Goal: Contribute content: Add original content to the website for others to see

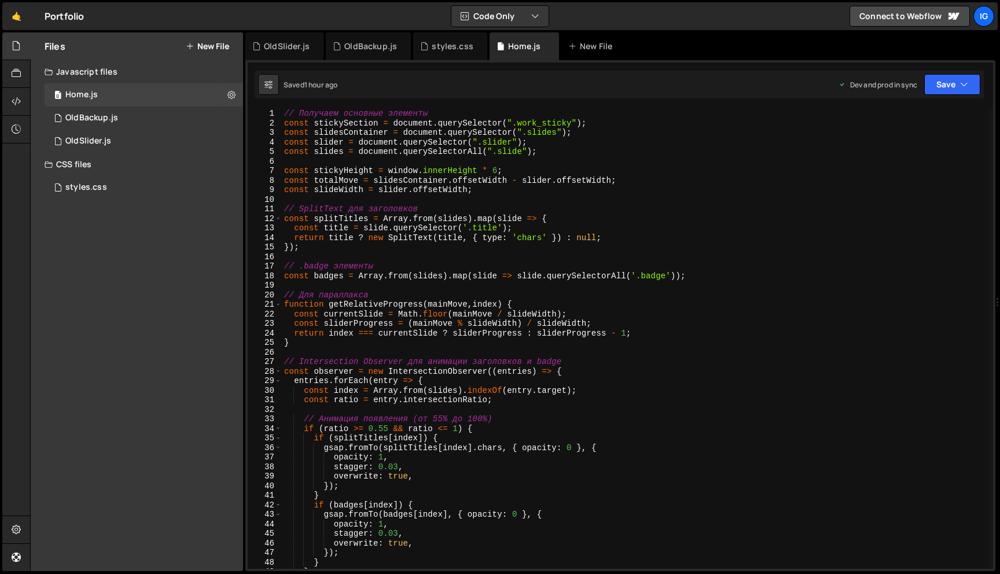
scroll to position [16752, 0]
click at [253, 45] on icon at bounding box center [256, 46] width 8 height 12
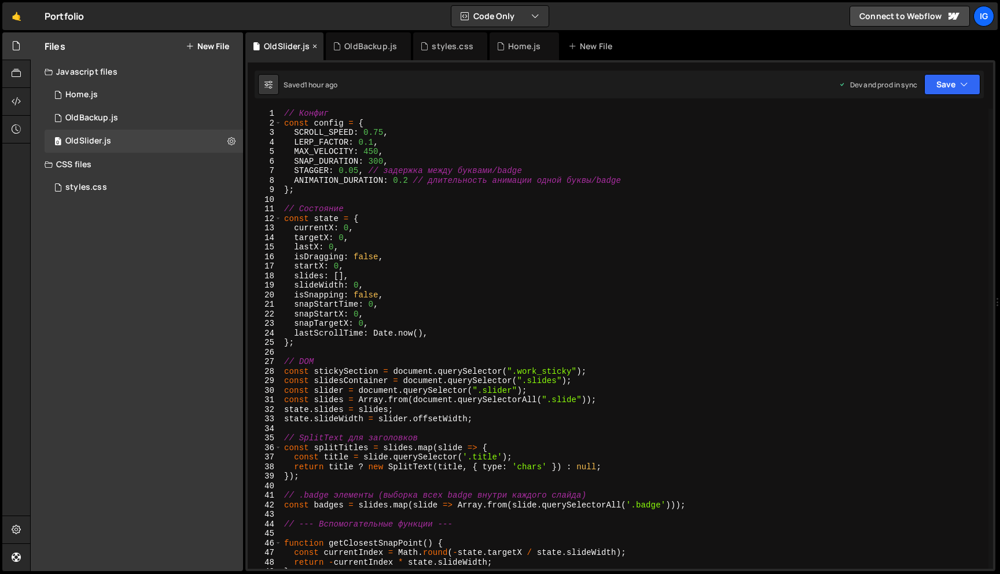
scroll to position [0, 0]
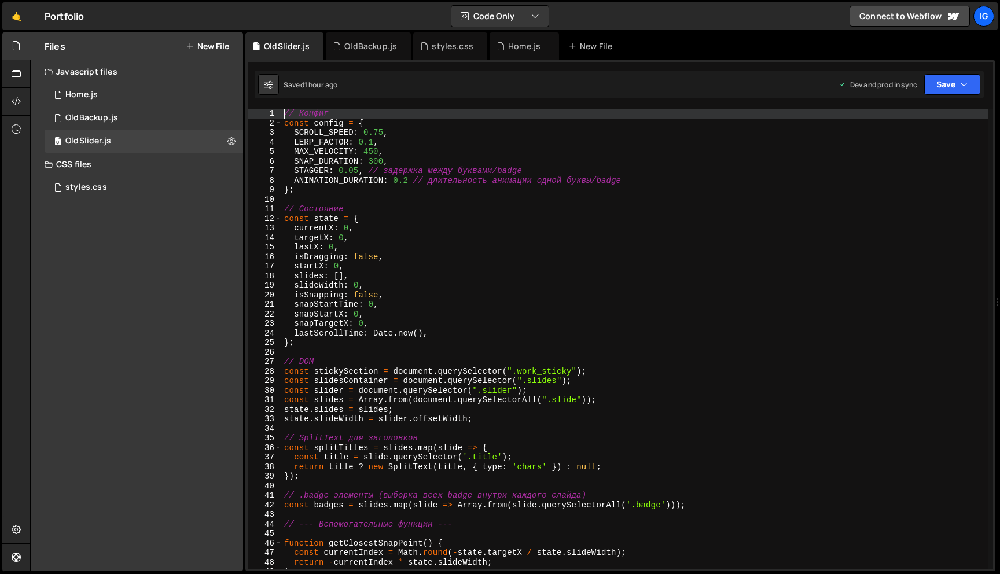
click at [282, 112] on div "// Конфиг const config = { SCROLL_SPEED : 0.75 , LERP_FACTOR : 0.1 , MAX_VELOCI…" at bounding box center [741, 348] width 919 height 479
type textarea "// Конфиг"
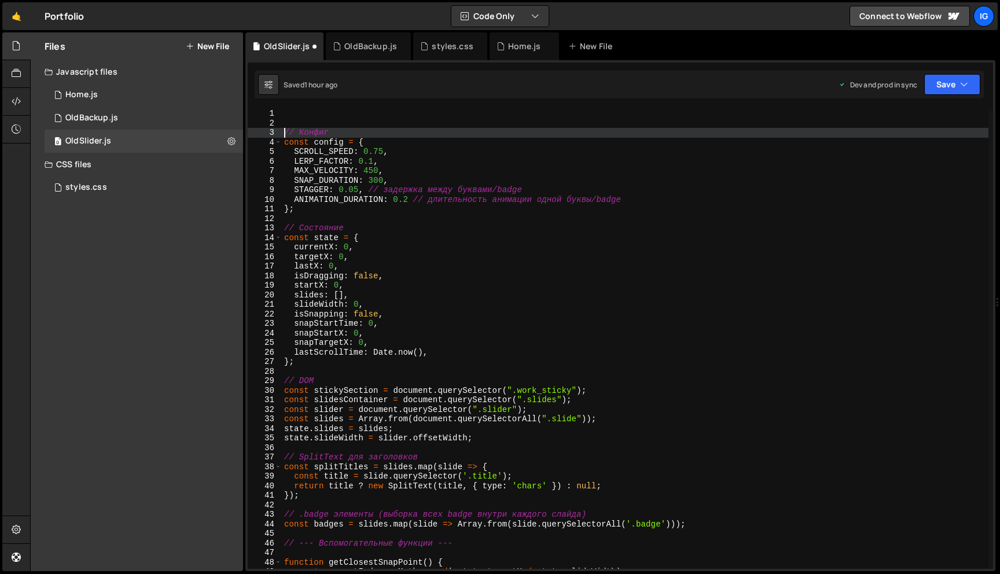
click at [286, 117] on div "// Конфиг const config = { SCROLL_SPEED : 0.75 , LERP_FACTOR : 0.1 , MAX_VELOCI…" at bounding box center [741, 348] width 919 height 479
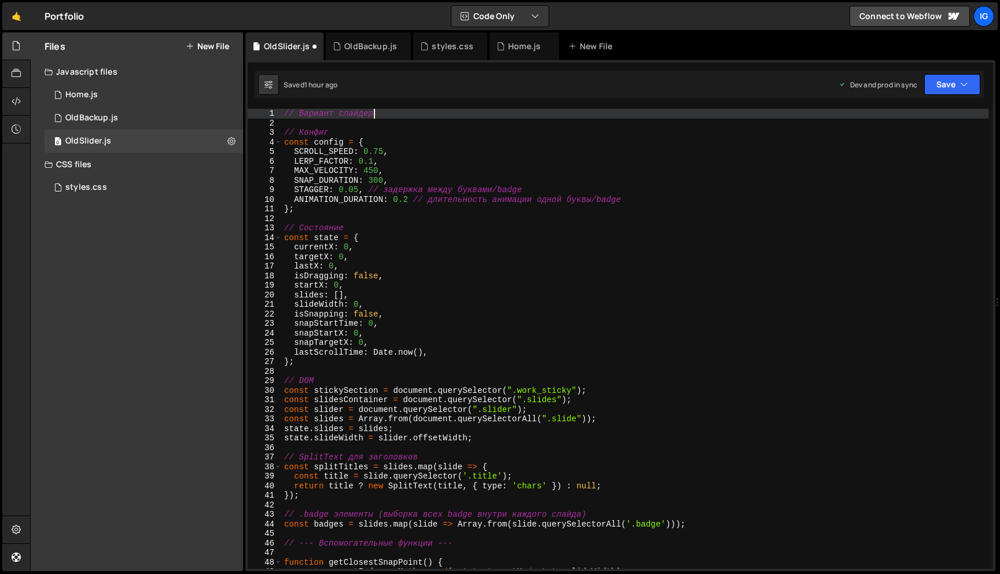
scroll to position [0, 6]
type textarea "// Вариант слайдера"
click at [508, 48] on div "Home.js" at bounding box center [524, 46] width 32 height 12
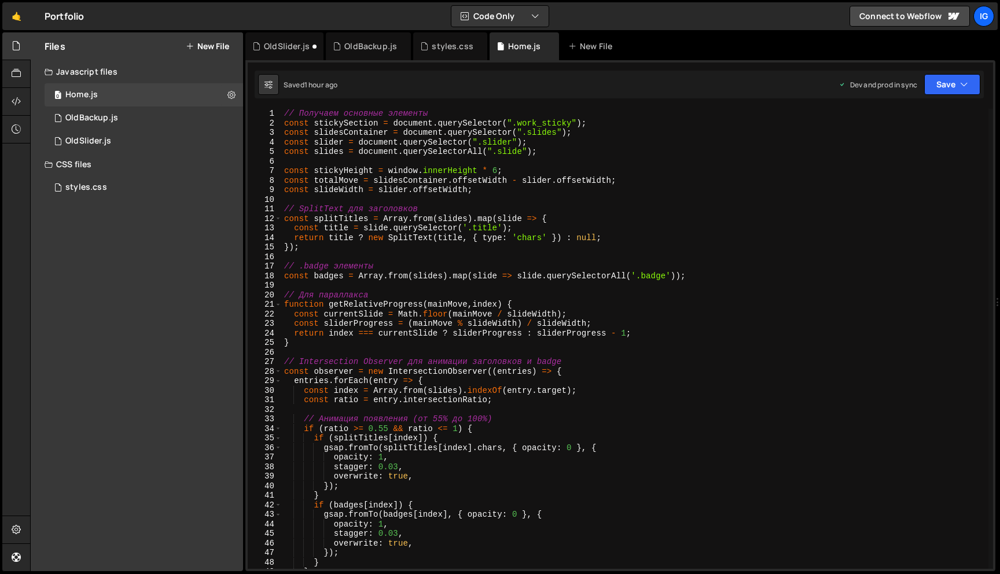
scroll to position [16752, 0]
click at [362, 141] on div "// Получаем основные элементы const stickySection = document . querySelector ( …" at bounding box center [741, 348] width 919 height 479
type textarea "});"
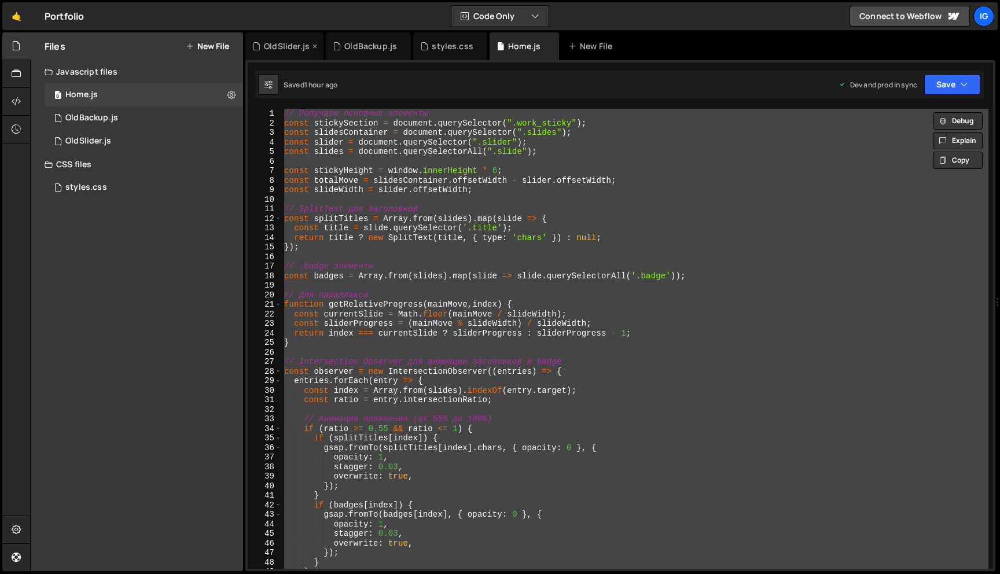
click at [281, 48] on div "OldSlider.js" at bounding box center [287, 46] width 46 height 12
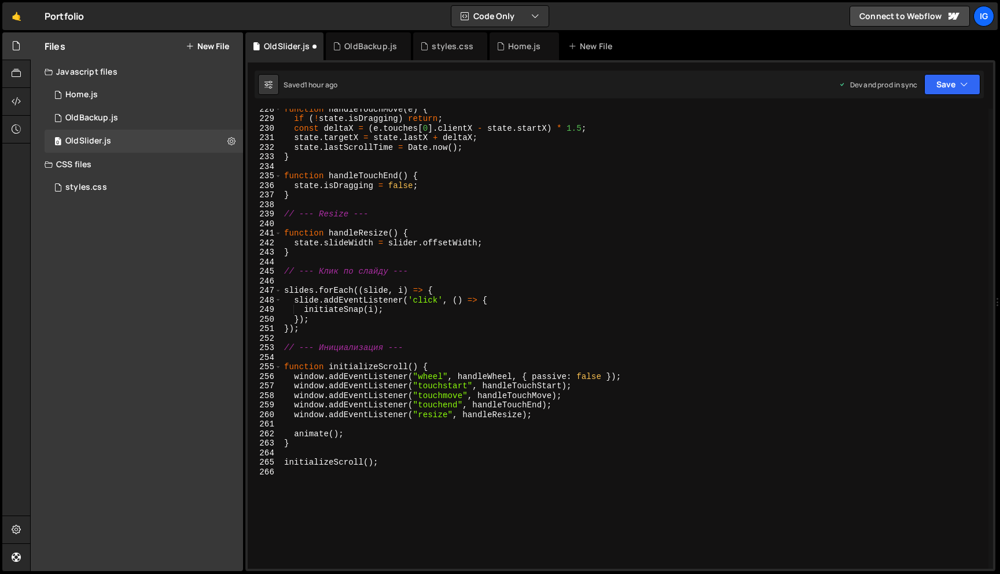
scroll to position [2281, 0]
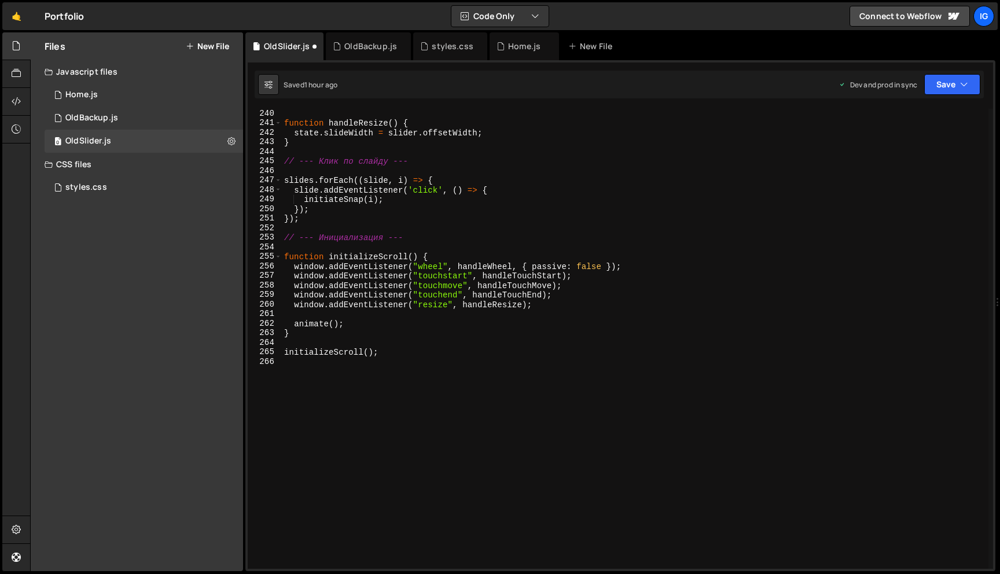
click at [289, 366] on div "function handleResize ( ) { state . slideWidth = slider . offsetWidth ; } // --…" at bounding box center [741, 348] width 919 height 479
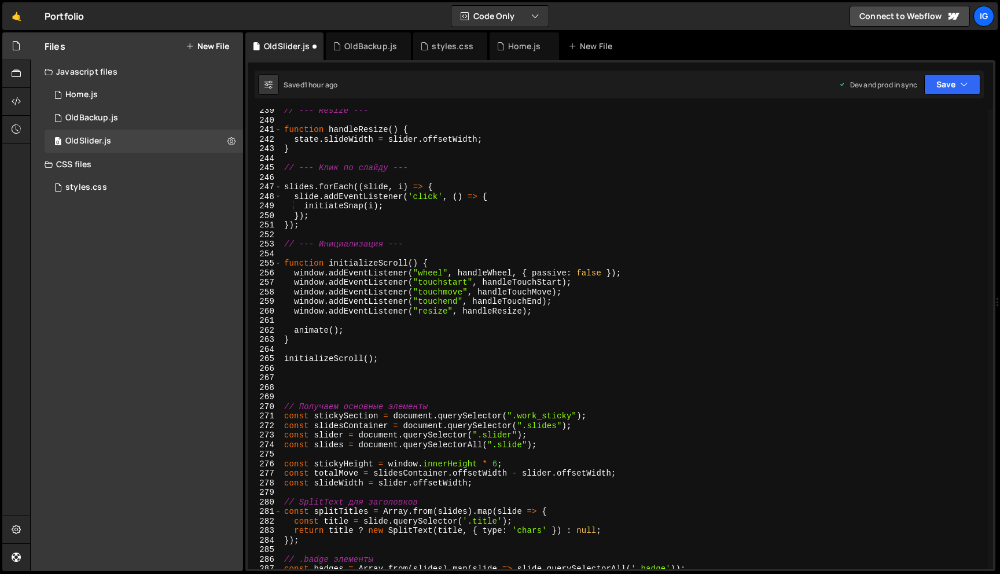
scroll to position [2274, 0]
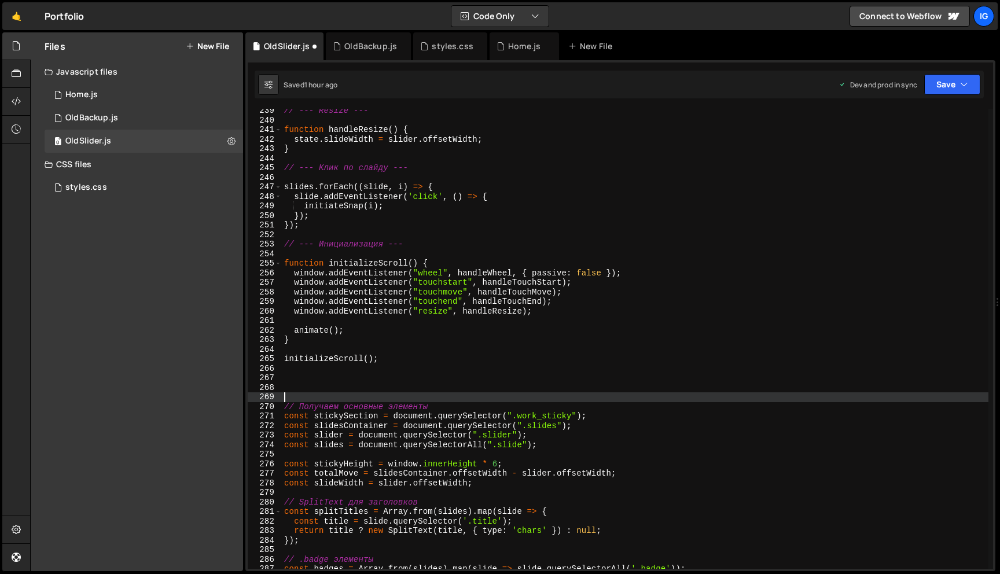
click at [287, 394] on div "// --- Resize --- function handleResize ( ) { state . slideWidth = slider . off…" at bounding box center [741, 345] width 919 height 479
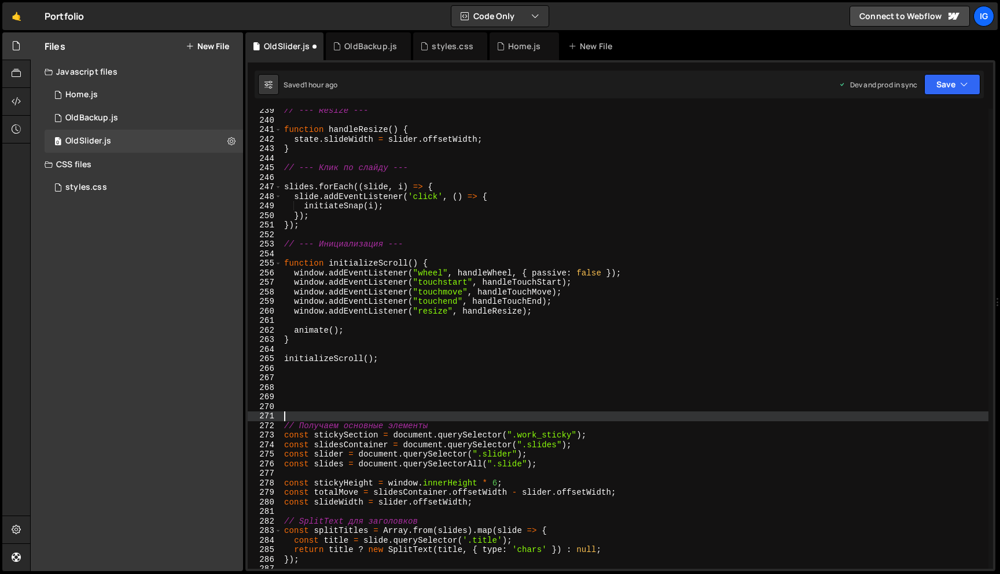
click at [297, 393] on div "// --- Resize --- function handleResize ( ) { state . slideWidth = slider . off…" at bounding box center [741, 345] width 919 height 479
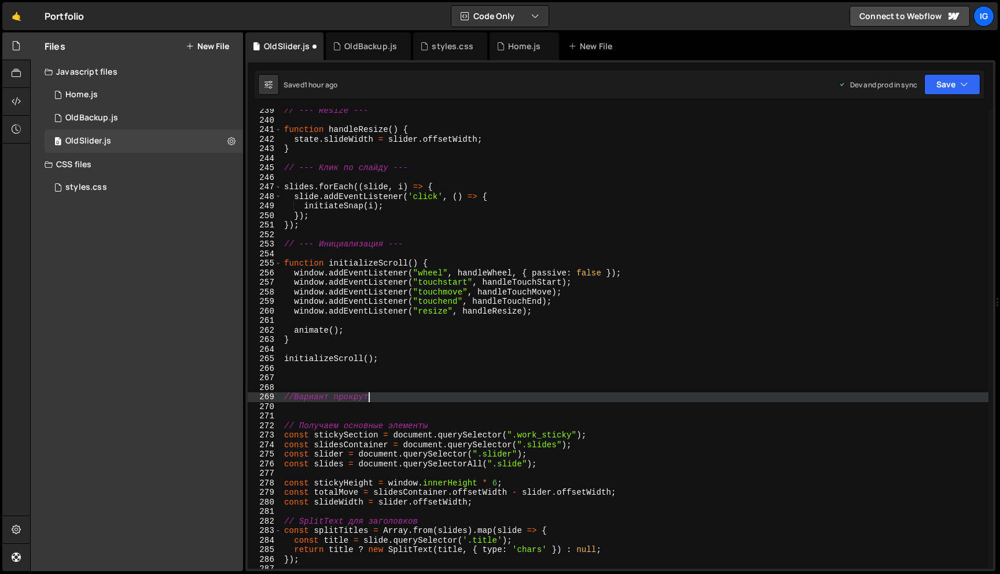
scroll to position [0, 6]
type textarea "//Вариант прокрутки"
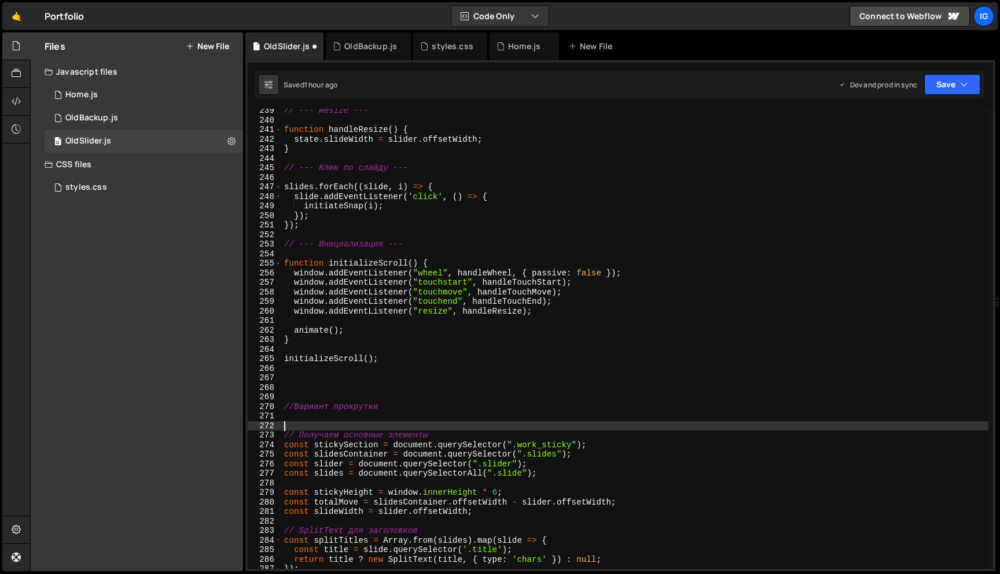
click at [289, 425] on div "// --- Resize --- function handleResize ( ) { state . slideWidth = slider . off…" at bounding box center [741, 345] width 919 height 479
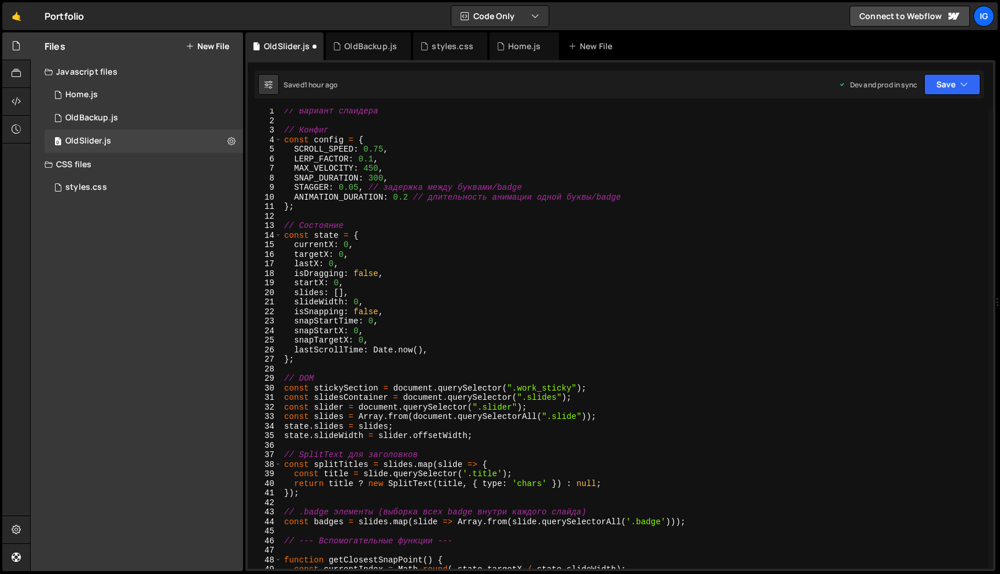
scroll to position [0, 0]
click at [284, 129] on div "// Вариант слайдера // Конфиг const config = { SCROLL_SPEED : 0.75 , LERP_FACTO…" at bounding box center [741, 348] width 919 height 479
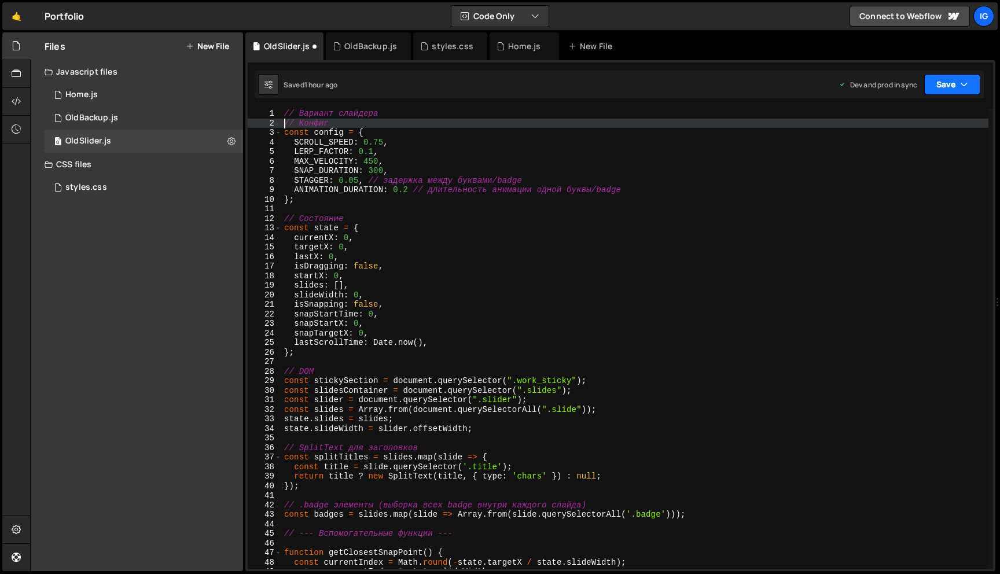
click at [940, 88] on button "Save" at bounding box center [952, 84] width 56 height 21
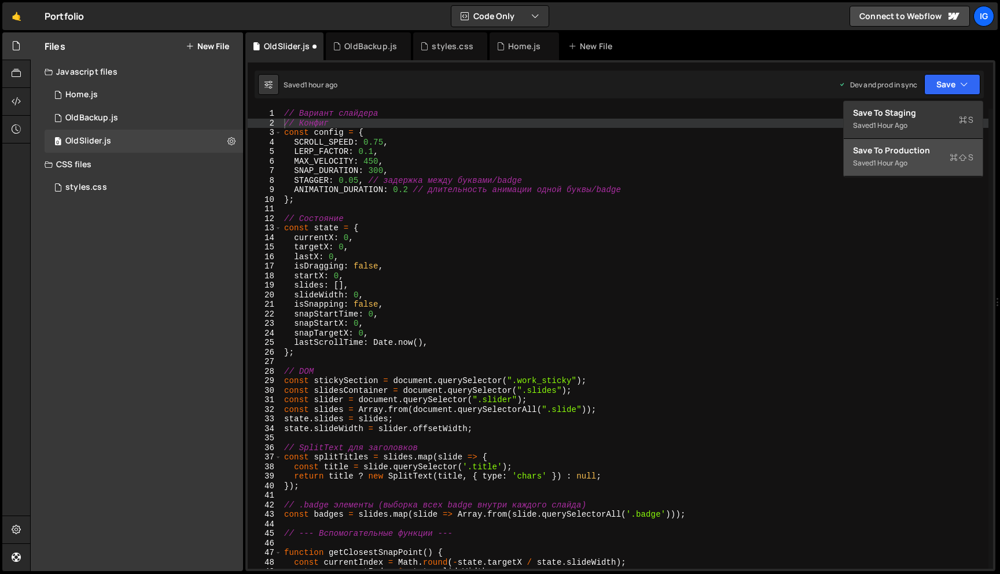
click at [924, 145] on div "Save to Production S" at bounding box center [913, 151] width 120 height 12
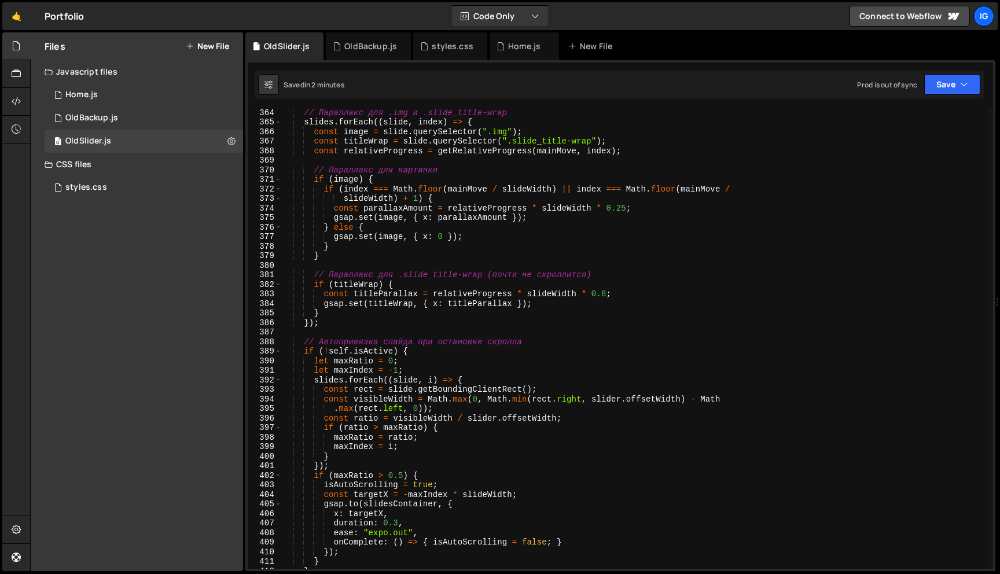
scroll to position [3860, 0]
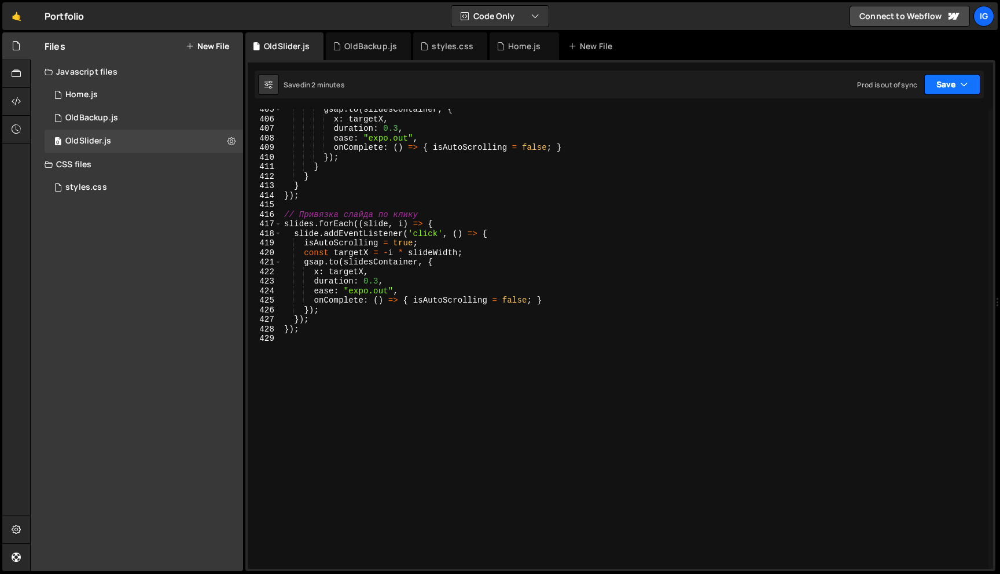
click at [971, 88] on button "Save" at bounding box center [952, 84] width 56 height 21
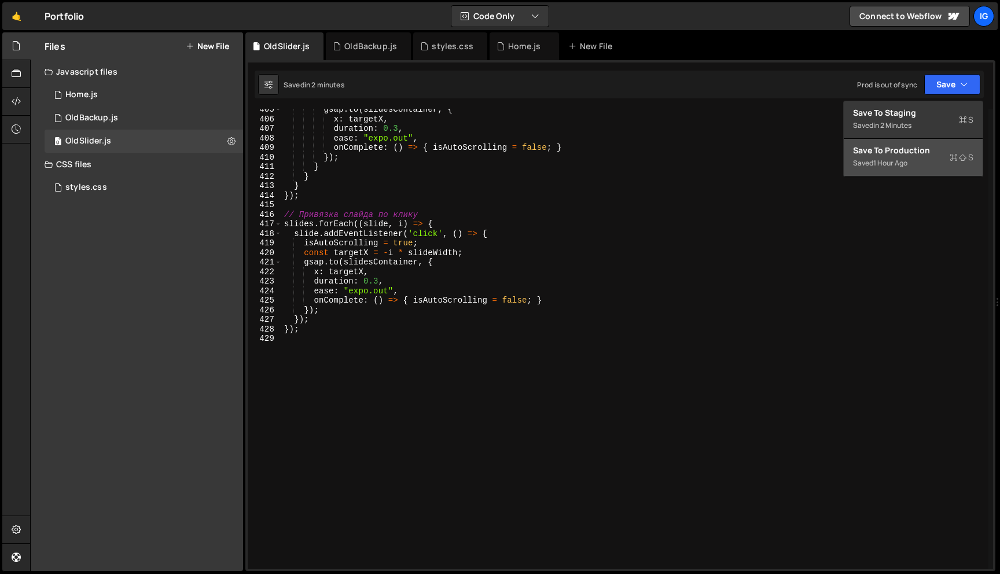
click at [930, 150] on div "Save to Production S" at bounding box center [913, 151] width 120 height 12
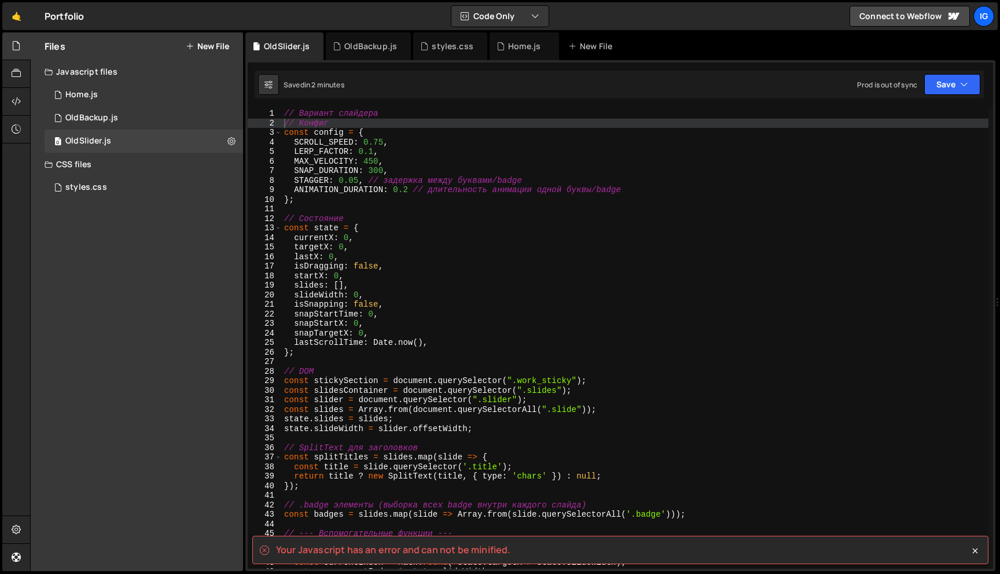
click at [301, 160] on div "// Вариант слайдера // Конфиг const config = { SCROLL_SPEED : 0.75 , LERP_FACTO…" at bounding box center [741, 348] width 919 height 479
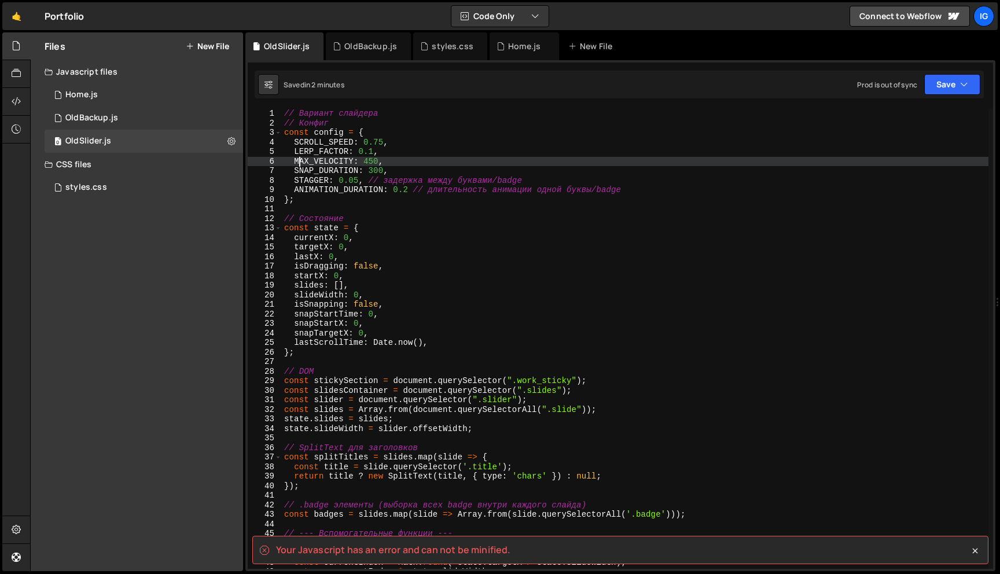
type textarea "});"
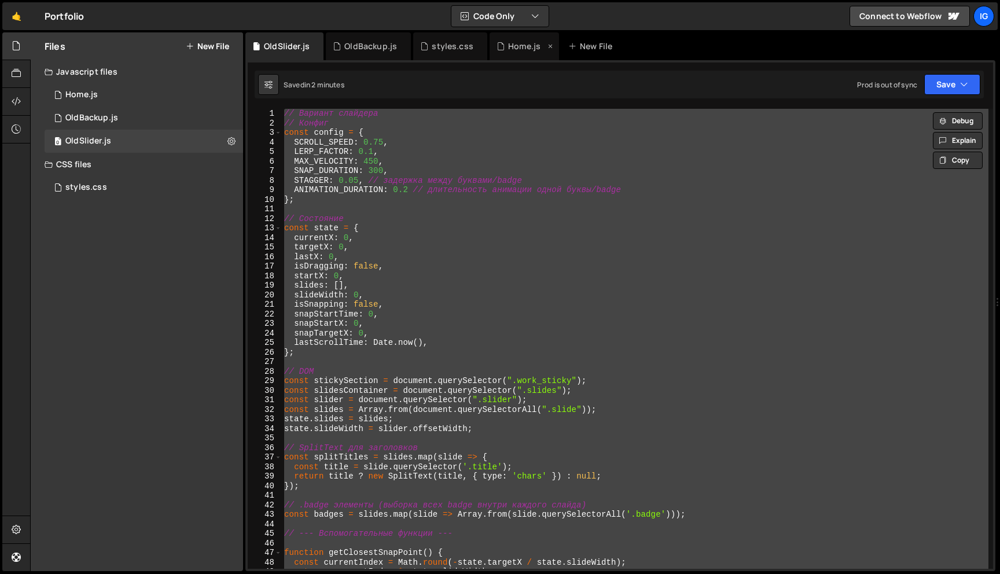
click at [510, 53] on div "Home.js" at bounding box center [523, 46] width 69 height 28
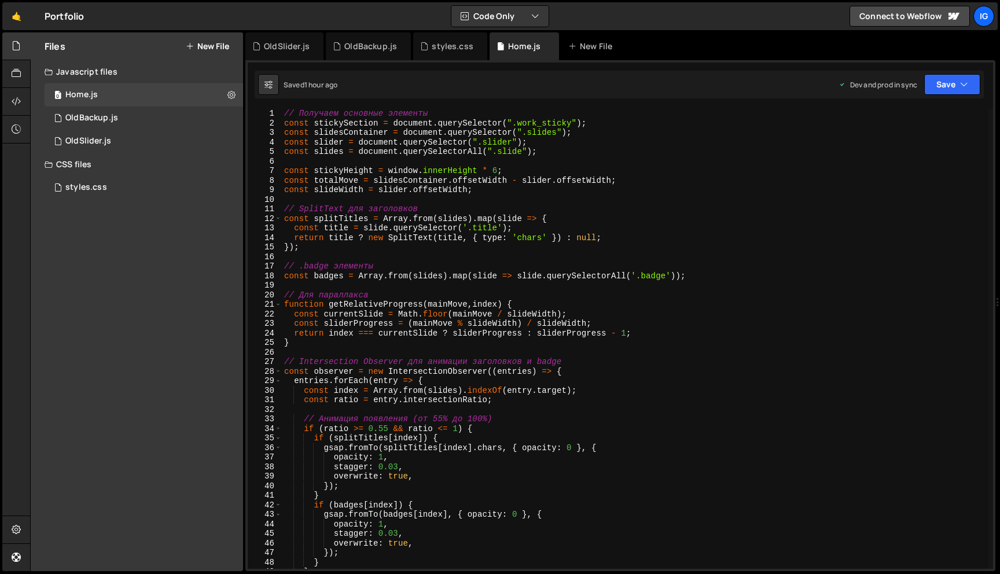
scroll to position [16752, 0]
click at [289, 50] on div "OldSlider.js" at bounding box center [287, 46] width 46 height 12
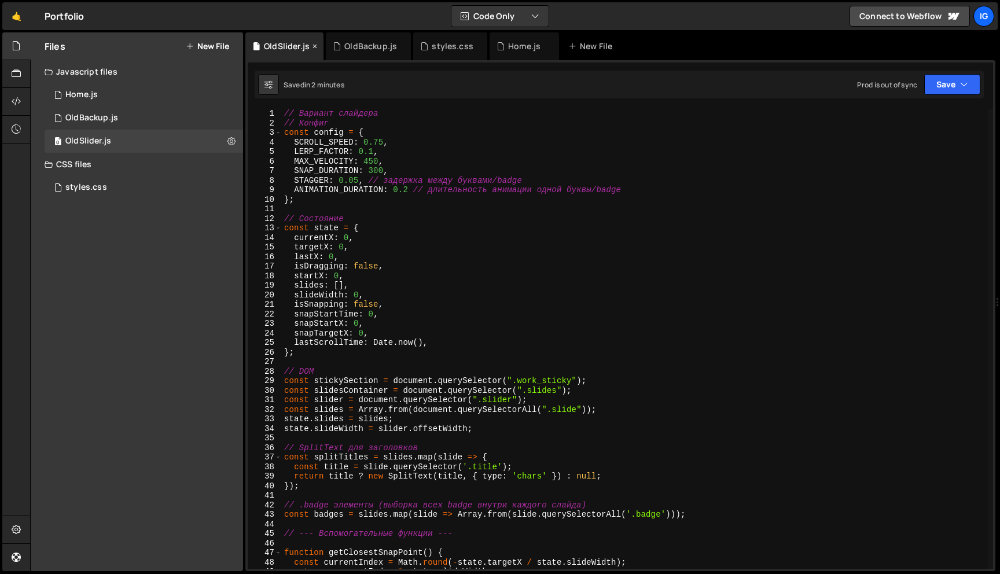
scroll to position [0, 0]
click at [216, 51] on div "Files New File" at bounding box center [137, 46] width 212 height 28
click at [215, 47] on button "New File" at bounding box center [207, 46] width 43 height 9
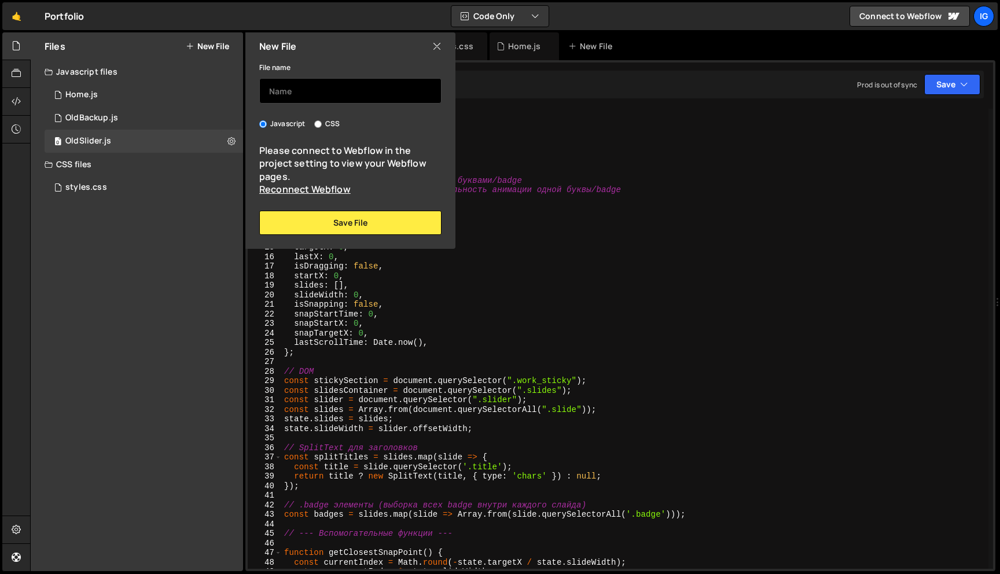
click at [311, 79] on input "text" at bounding box center [350, 90] width 182 height 25
type input "Щ"
type input "OldScroller"
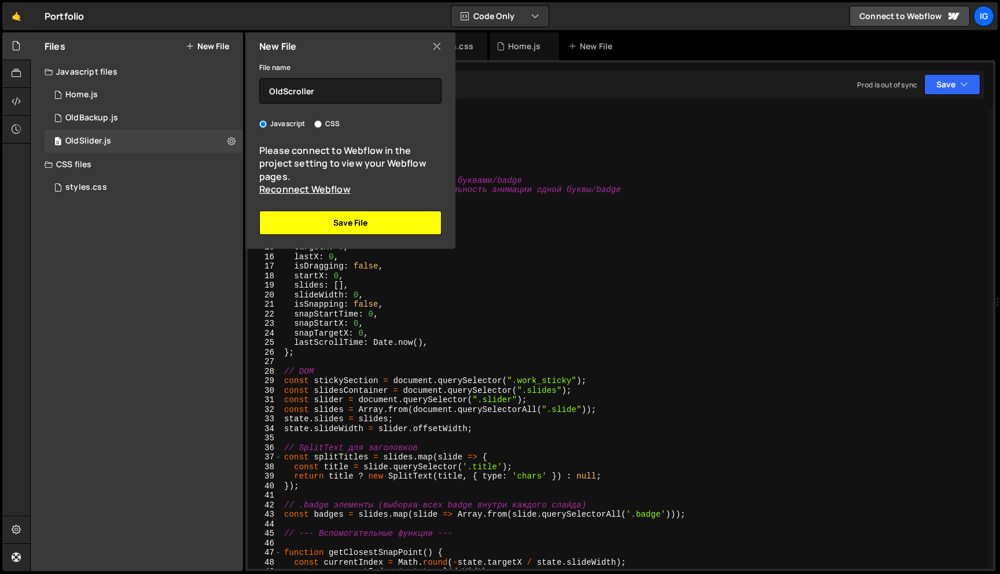
click at [376, 216] on button "Save File" at bounding box center [350, 223] width 182 height 24
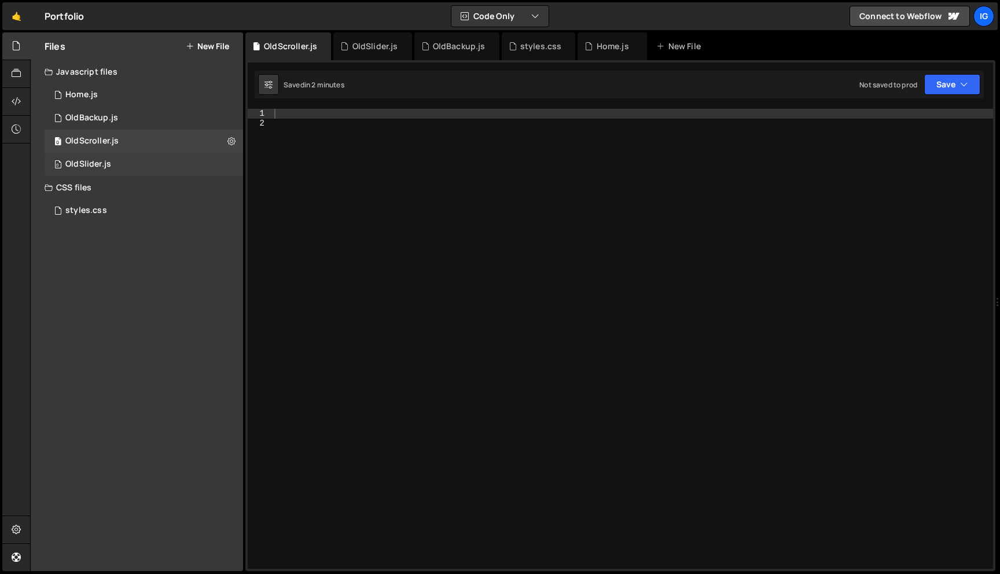
click at [165, 159] on div "0 OldSlider.js 0" at bounding box center [144, 164] width 198 height 23
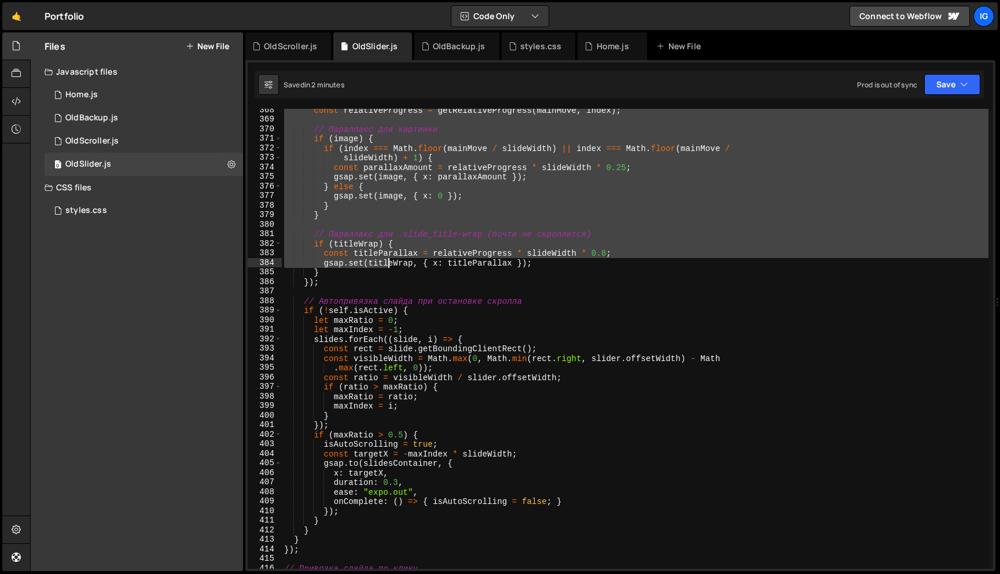
scroll to position [3835, 0]
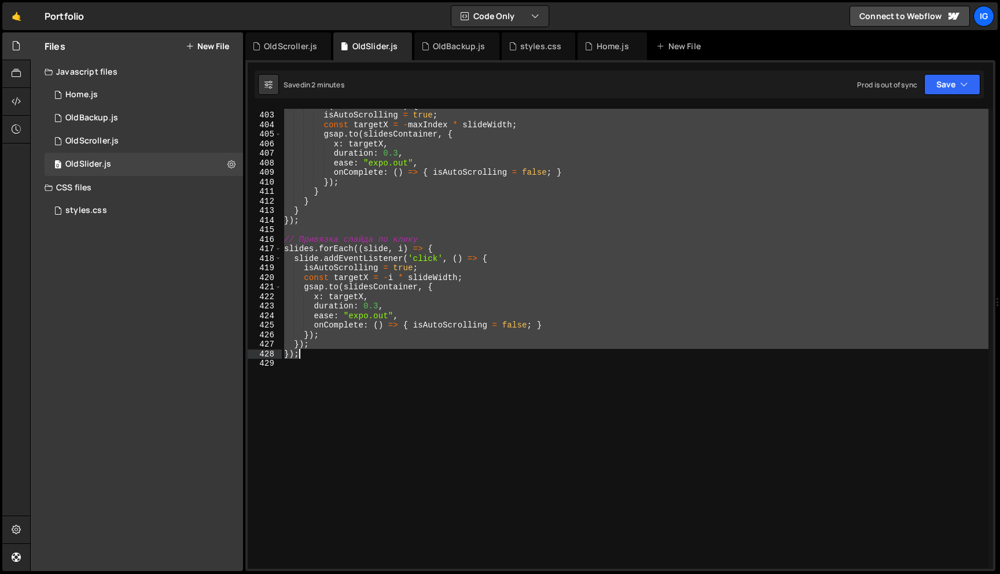
drag, startPoint x: 285, startPoint y: 253, endPoint x: 386, endPoint y: 358, distance: 146.4
click at [386, 358] on div "if ( maxRatio > 0.5 ) { isAutoScrolling = true ; const targetX = - maxIndex * s…" at bounding box center [741, 340] width 919 height 479
type textarea "}); });"
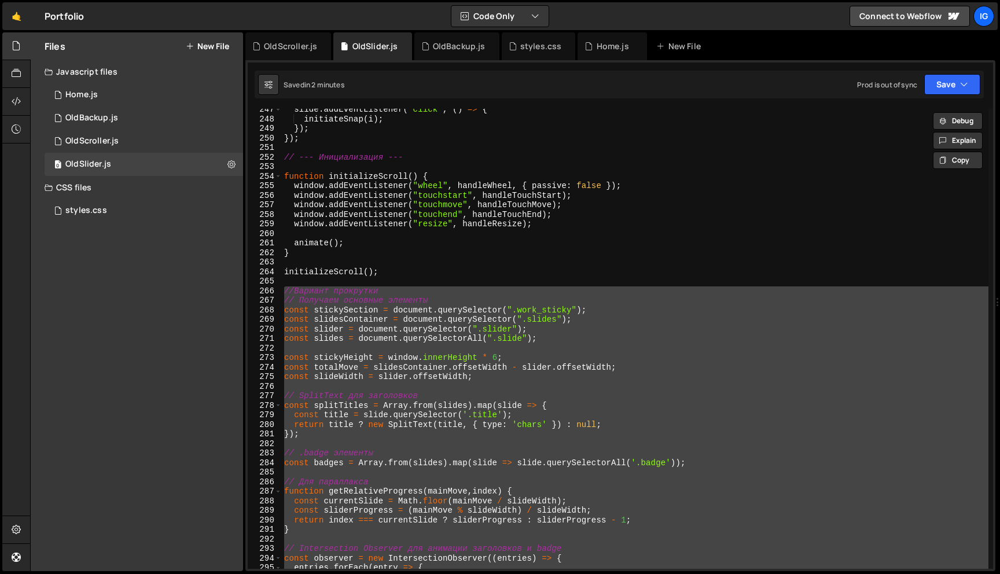
scroll to position [2352, 0]
click at [126, 143] on div "0 OldScroller.js 0" at bounding box center [144, 141] width 198 height 23
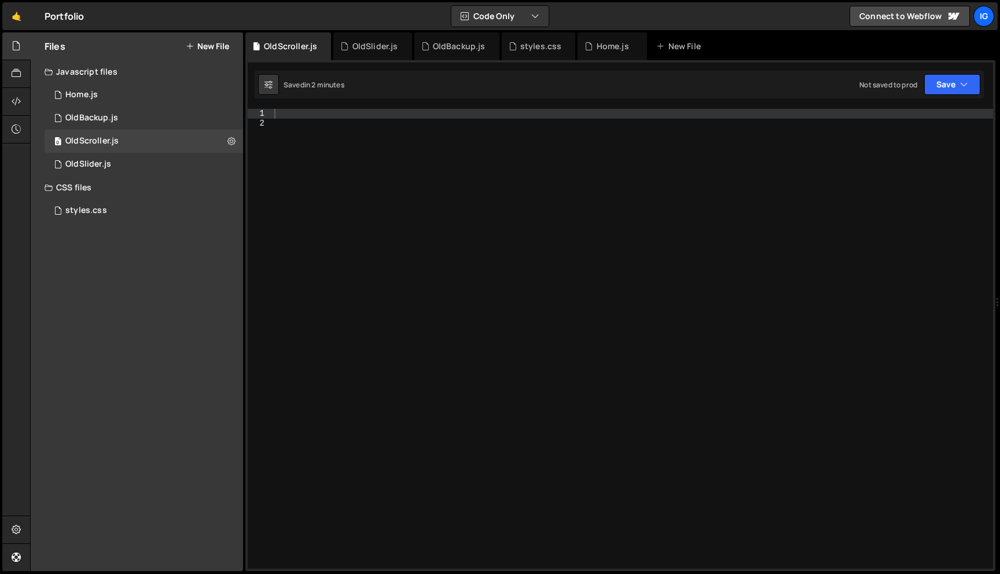
click at [311, 116] on div at bounding box center [632, 348] width 721 height 479
paste textarea "});"
type textarea "});"
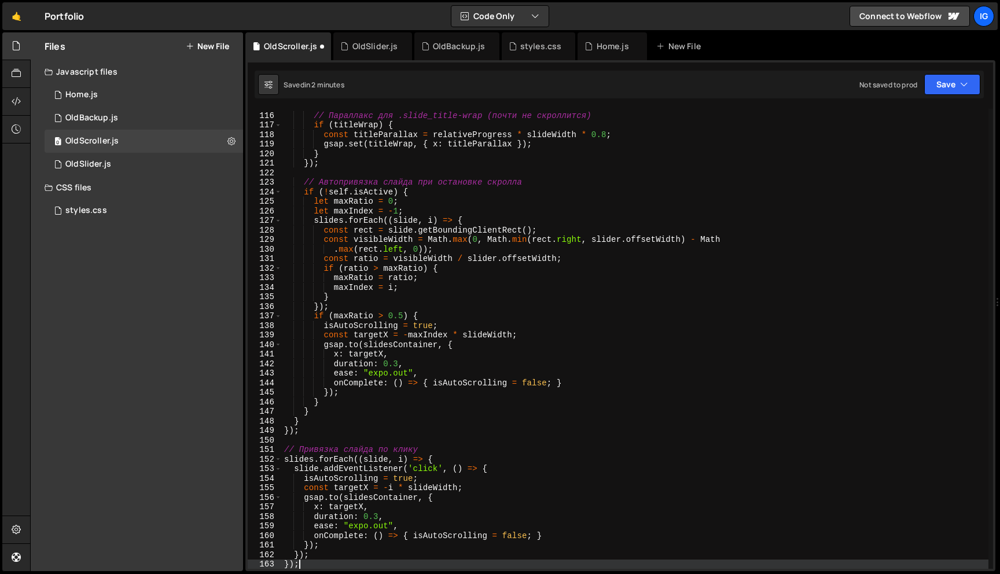
scroll to position [1096, 0]
click at [973, 84] on button "Save" at bounding box center [952, 84] width 56 height 21
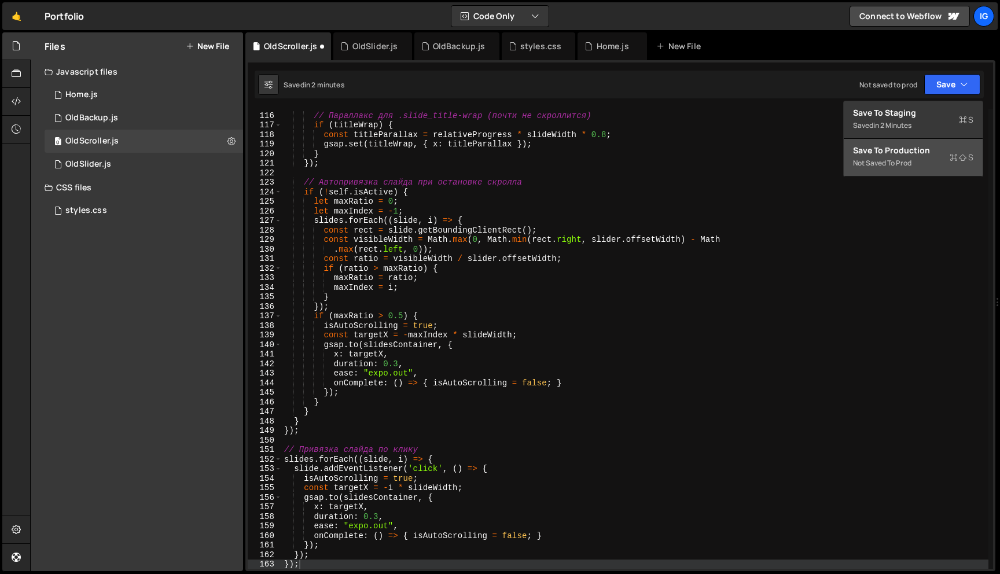
click at [938, 158] on div "Not saved to prod" at bounding box center [913, 163] width 120 height 14
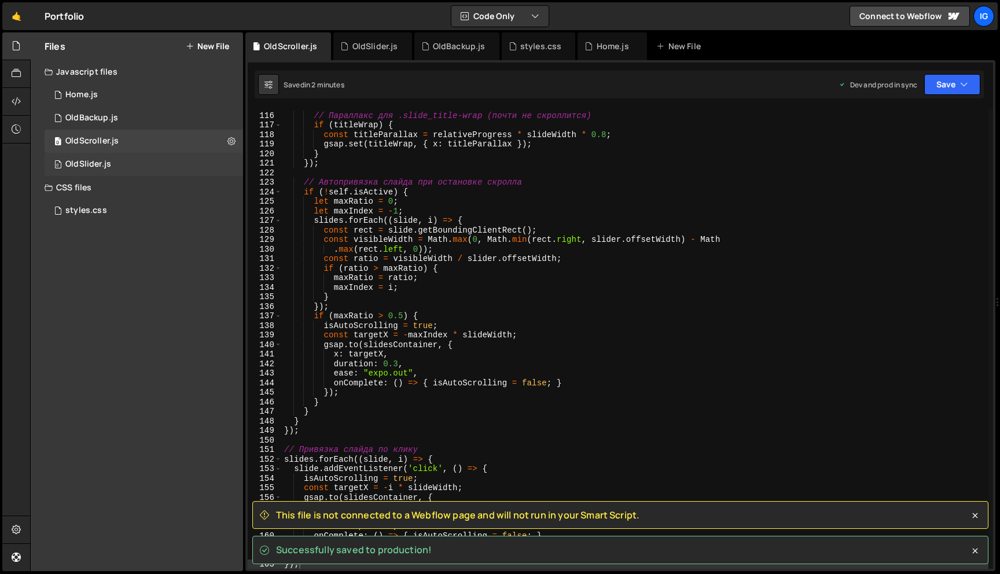
click at [133, 162] on div "0 OldSlider.js 0" at bounding box center [144, 164] width 198 height 23
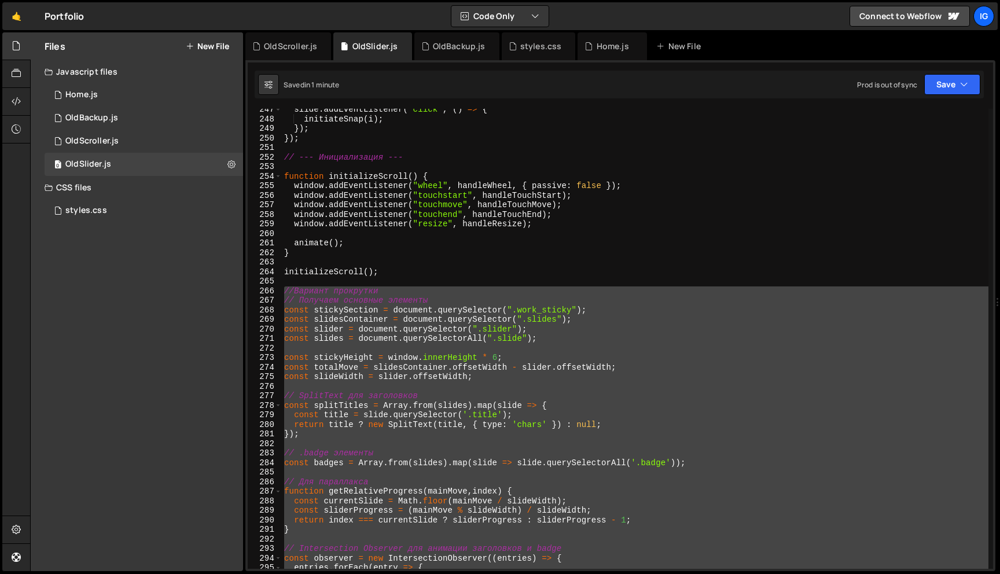
click at [424, 290] on div "slide . addEventListener ( 'click' , ( ) => { initiateSnap ( i ) ; }) ; }) ; //…" at bounding box center [635, 339] width 706 height 460
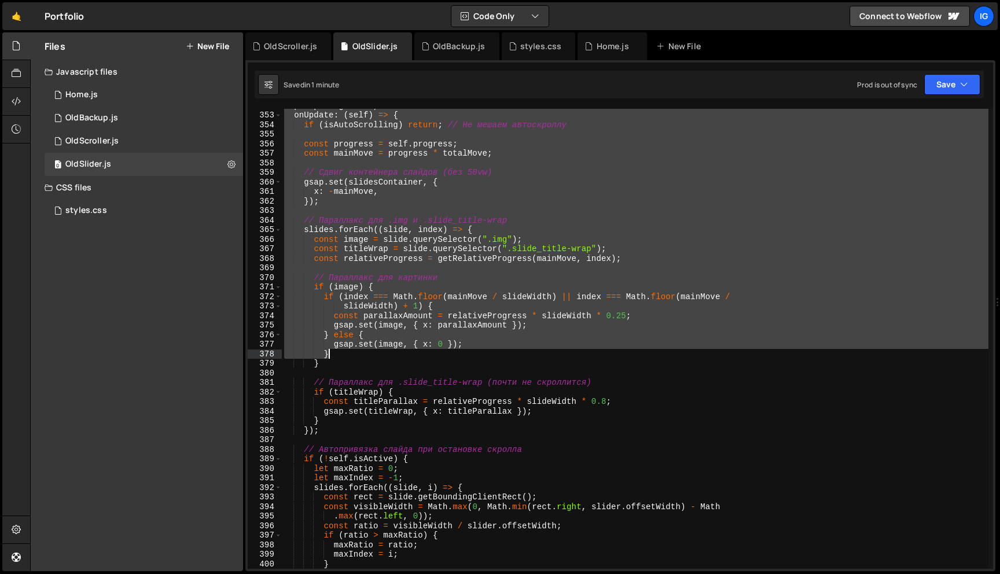
scroll to position [3860, 0]
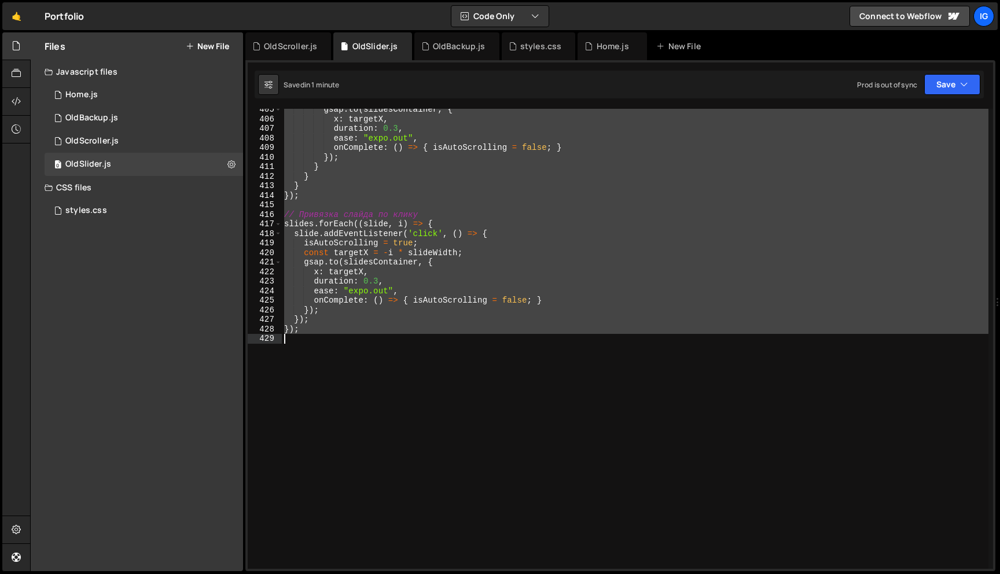
drag, startPoint x: 285, startPoint y: 288, endPoint x: 456, endPoint y: 353, distance: 183.1
click at [456, 353] on div "gsap . to ( slidesContainer , { x : targetX , duration : 0.3 , ease : "expo.out…" at bounding box center [741, 344] width 919 height 479
type textarea "});"
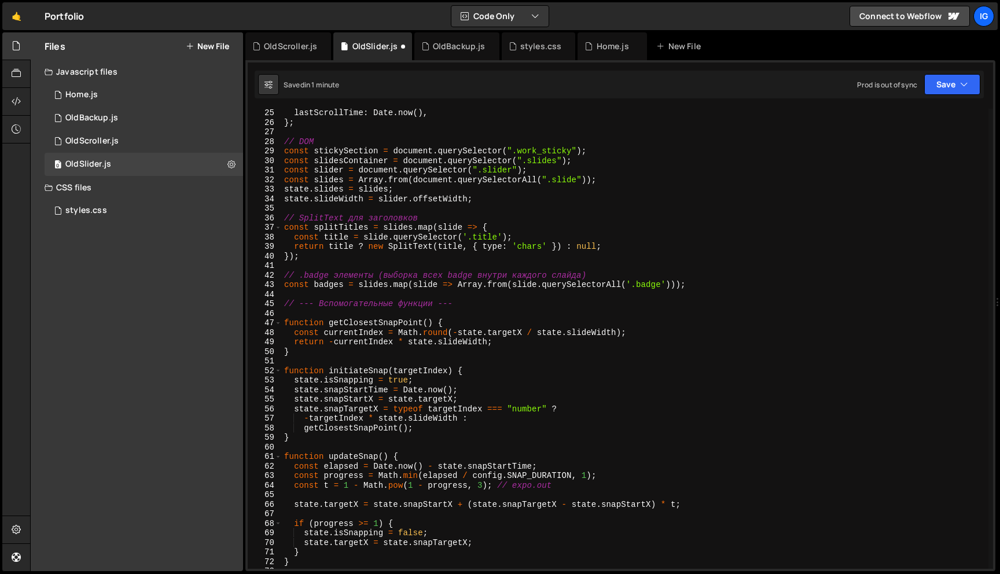
scroll to position [0, 0]
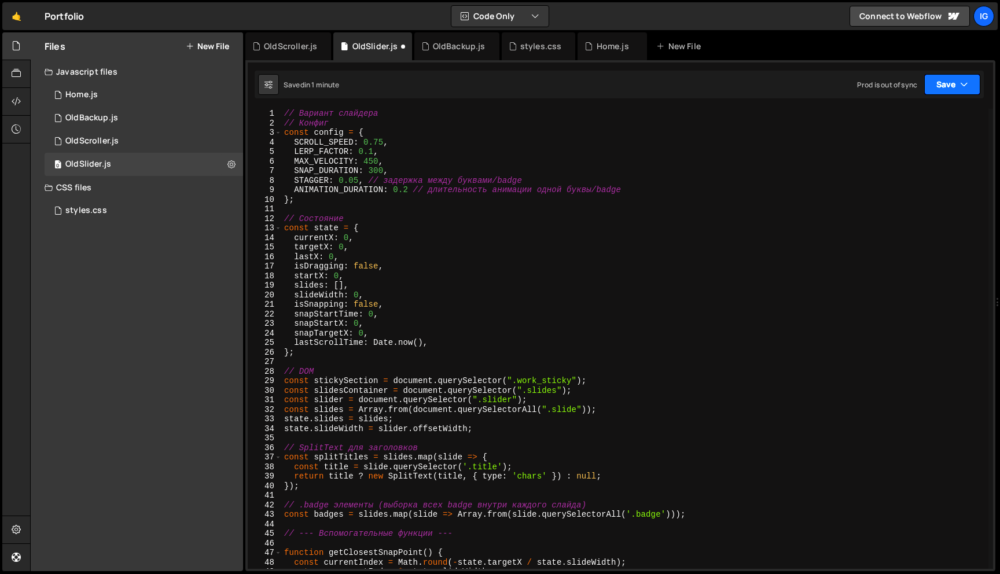
click at [976, 80] on button "Save" at bounding box center [952, 84] width 56 height 21
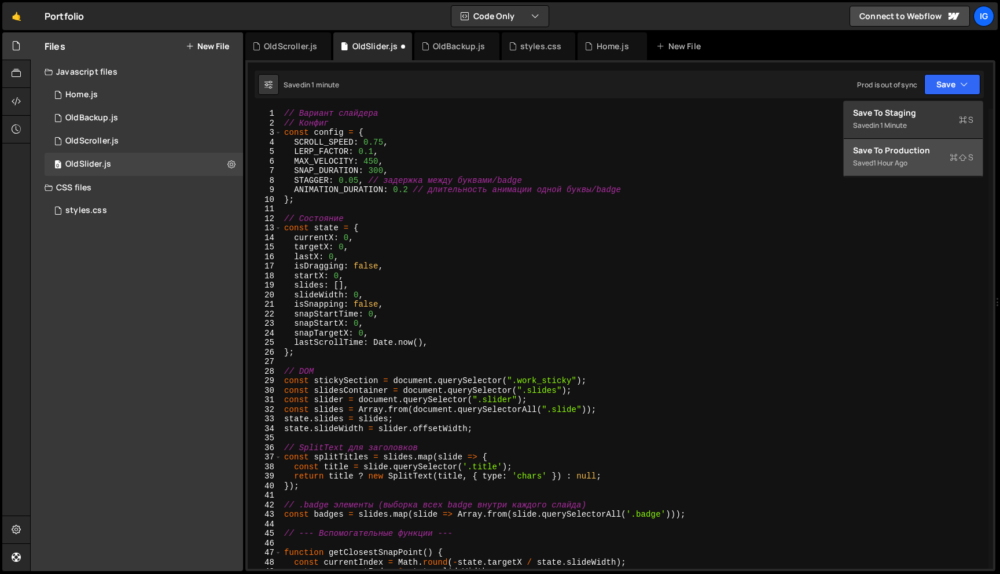
click at [884, 145] on div "Save to Production S" at bounding box center [913, 151] width 120 height 12
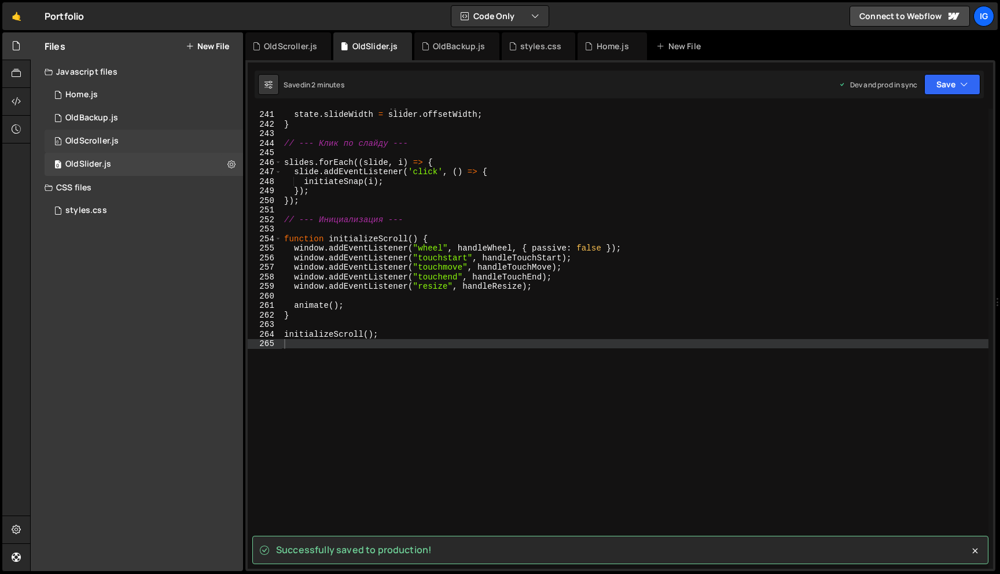
click at [119, 139] on div "0 OldScroller.js 0" at bounding box center [144, 141] width 198 height 23
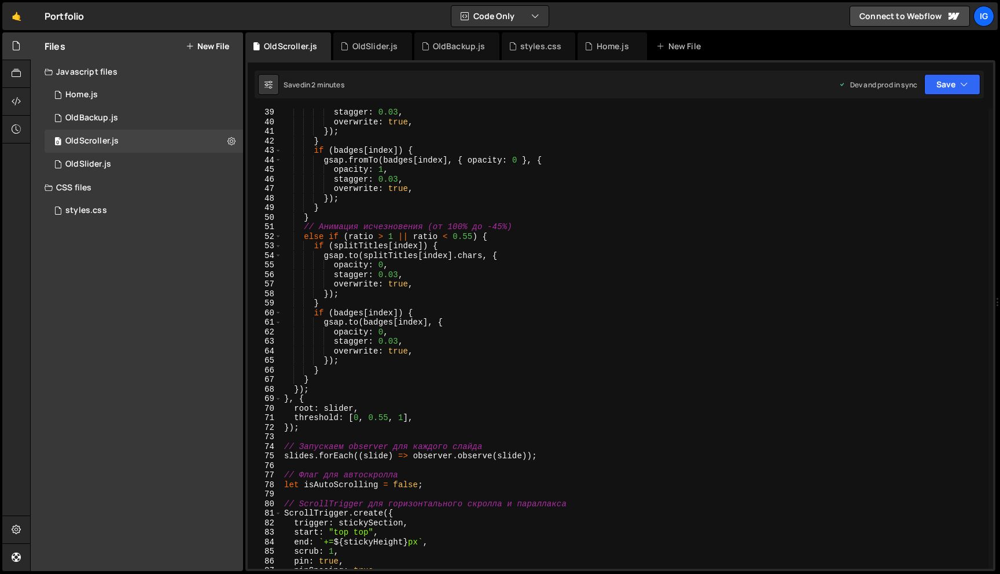
scroll to position [0, 0]
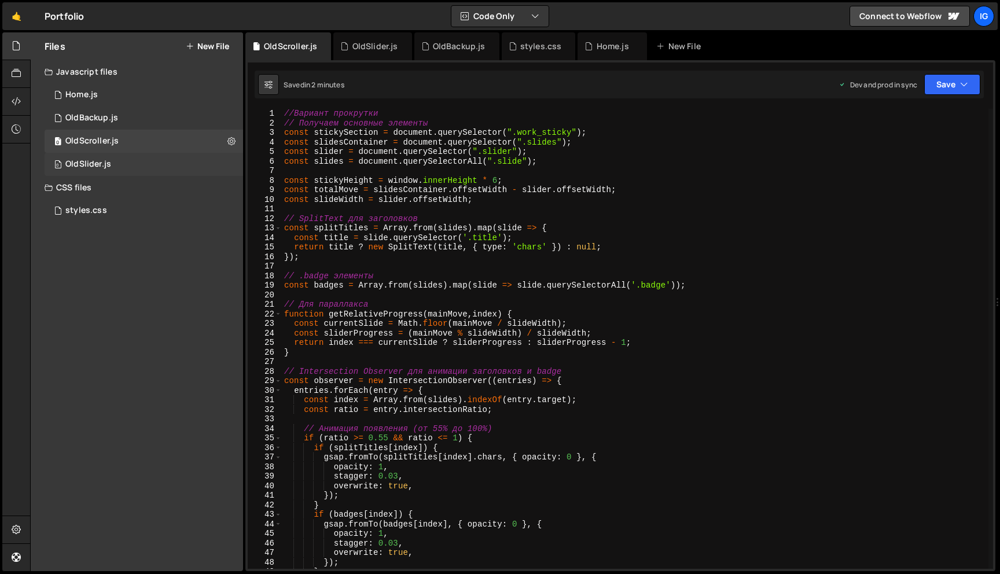
click at [109, 163] on div "OldSlider.js" at bounding box center [88, 164] width 46 height 10
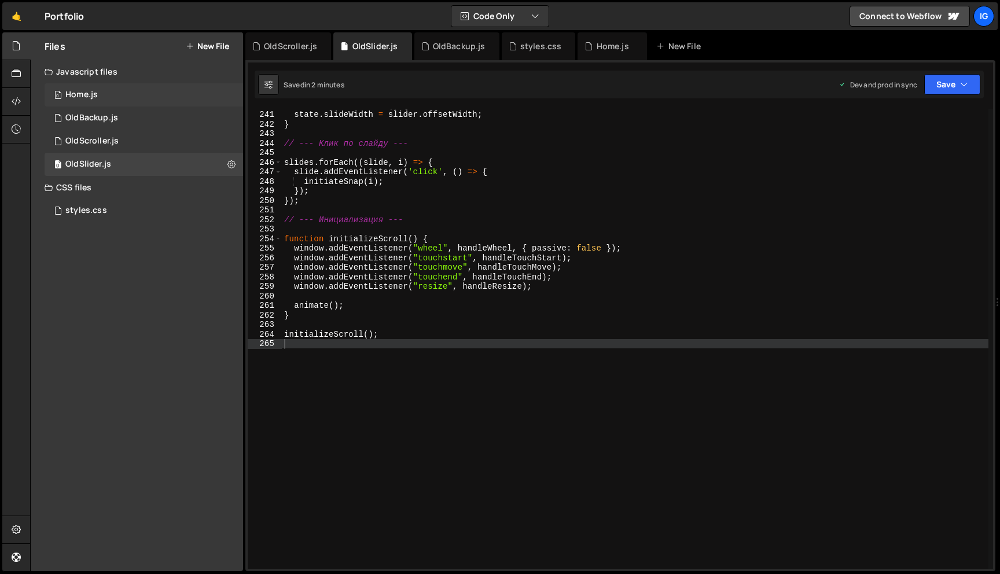
click at [118, 99] on div "0 Home.js 0" at bounding box center [144, 94] width 198 height 23
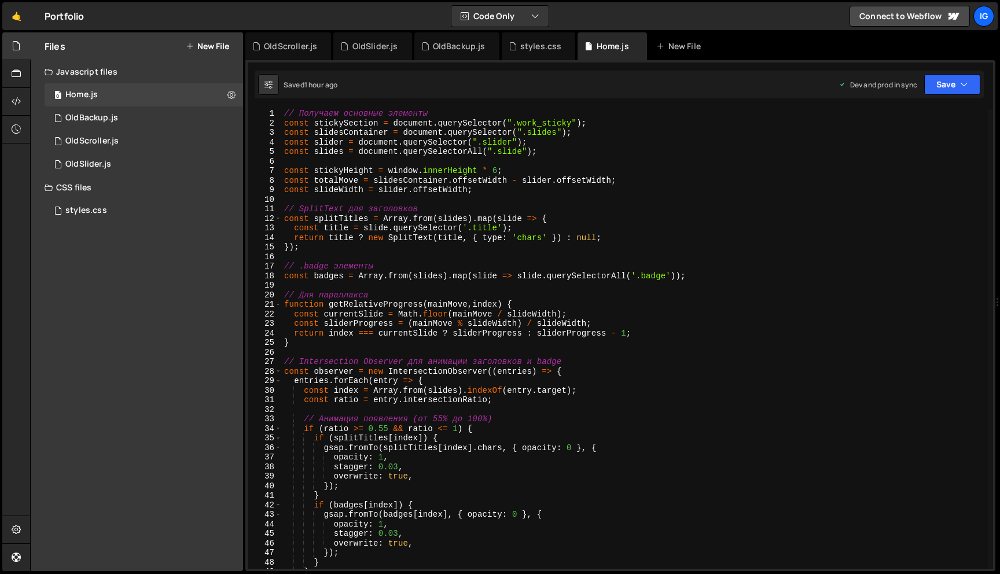
click at [337, 147] on div "// Получаем основные элементы const stickySection = document . querySelector ( …" at bounding box center [741, 348] width 919 height 479
type textarea "});"
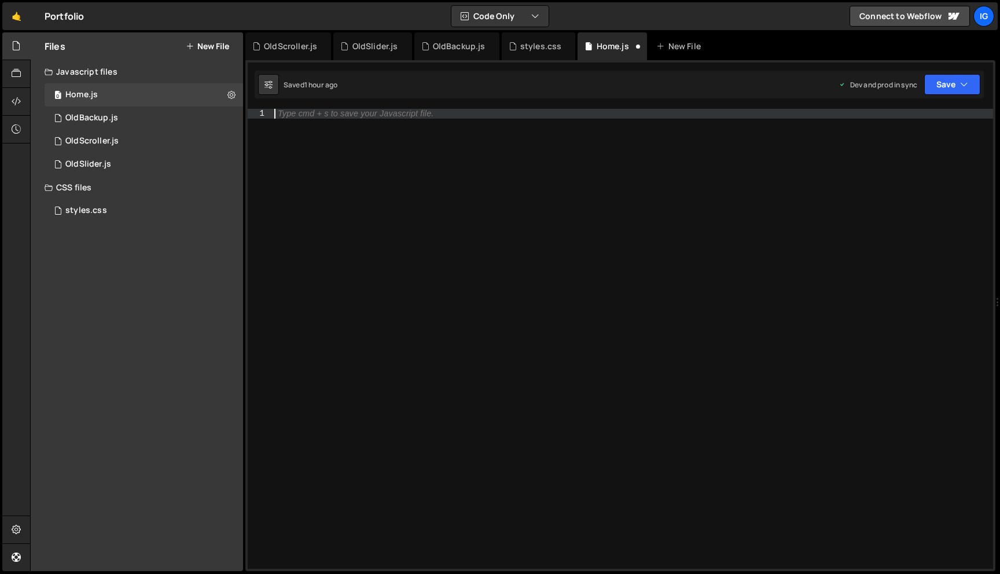
click at [584, 192] on div "Type cmd + s to save your Javascript file." at bounding box center [739, 348] width 934 height 479
click at [939, 91] on button "Save" at bounding box center [952, 84] width 56 height 21
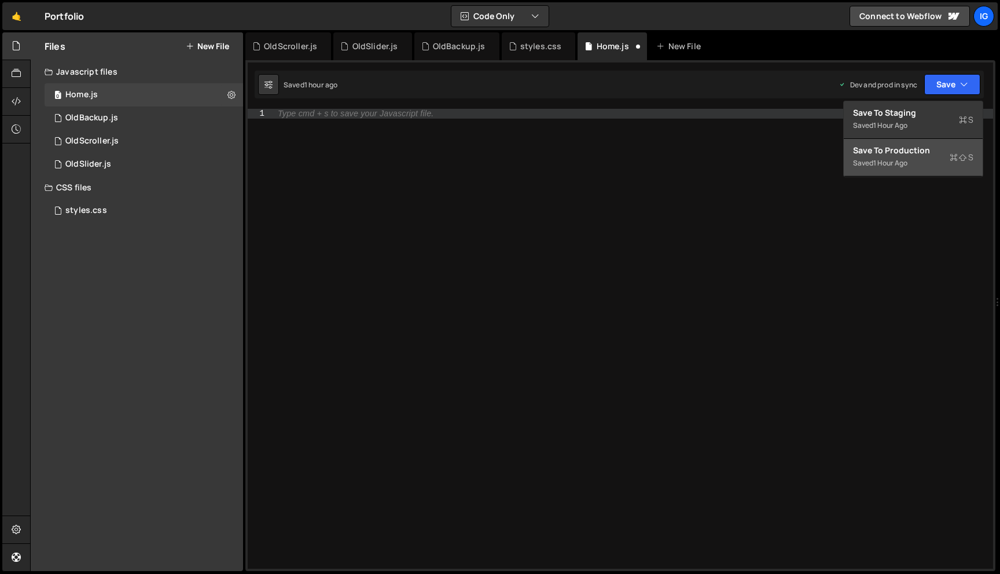
click at [939, 151] on div "Save to Production S" at bounding box center [913, 151] width 120 height 12
